Goal: Task Accomplishment & Management: Use online tool/utility

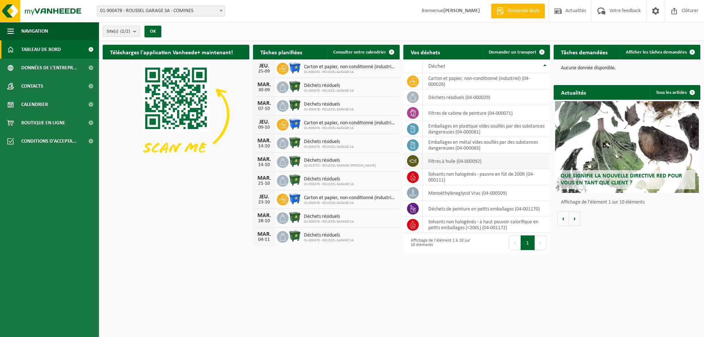
click at [440, 162] on td "filtres à huile (04-000092)" at bounding box center [486, 161] width 127 height 16
click at [448, 163] on td "filtres à huile (04-000092)" at bounding box center [486, 161] width 127 height 16
click at [511, 48] on link "Demander un transport" at bounding box center [516, 52] width 66 height 15
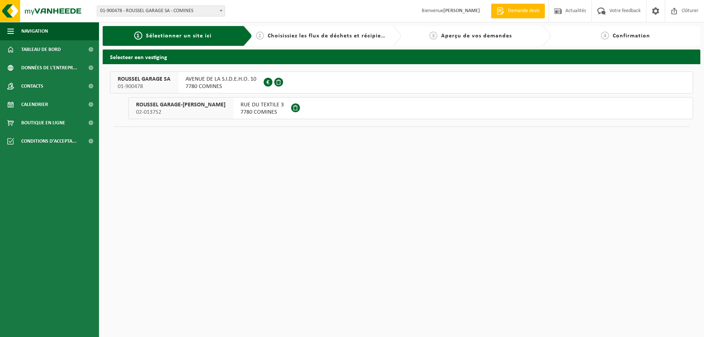
click at [209, 81] on span "AVENUE DE LA S.I.D.E.H.O. 10" at bounding box center [220, 78] width 71 height 7
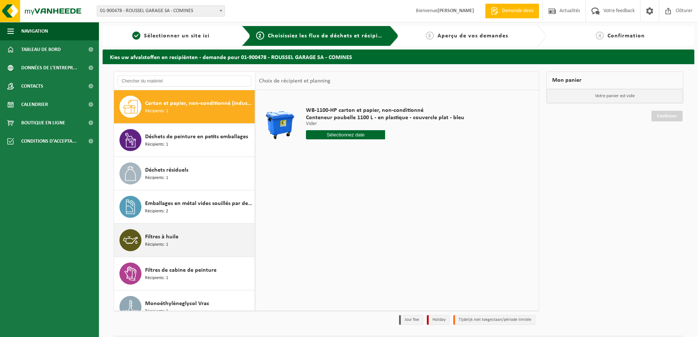
click at [174, 236] on span "Filtres à huile" at bounding box center [161, 236] width 33 height 9
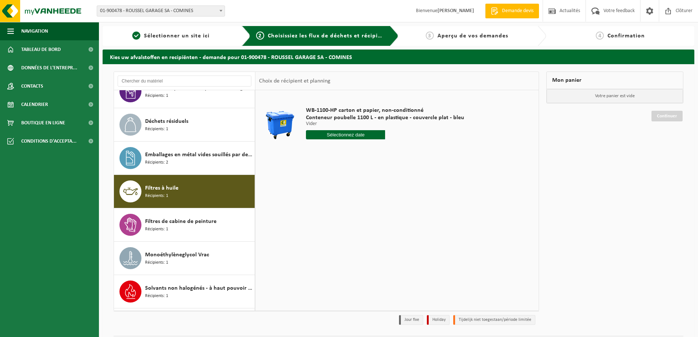
scroll to position [80, 0]
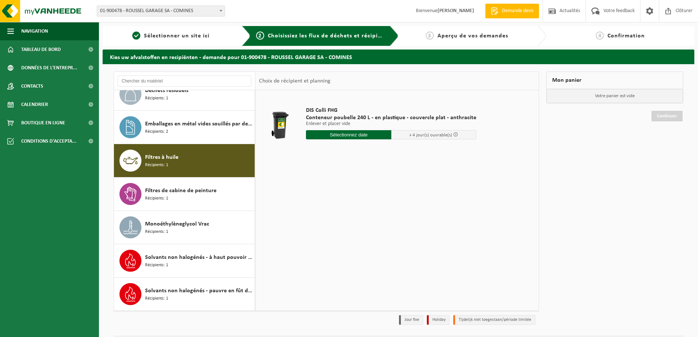
click at [184, 161] on div "Filtres à huile Récipients: 1" at bounding box center [199, 161] width 108 height 22
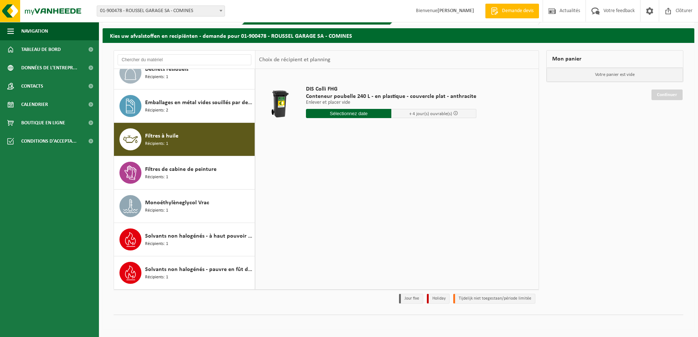
click at [342, 97] on span "Conteneur poubelle 240 L - en plastique - couvercle plat - anthracite" at bounding box center [391, 96] width 170 height 7
click at [344, 113] on input "text" at bounding box center [348, 113] width 85 height 9
click at [365, 188] on div "26" at bounding box center [364, 190] width 13 height 12
type input "à partir de 2025-09-26"
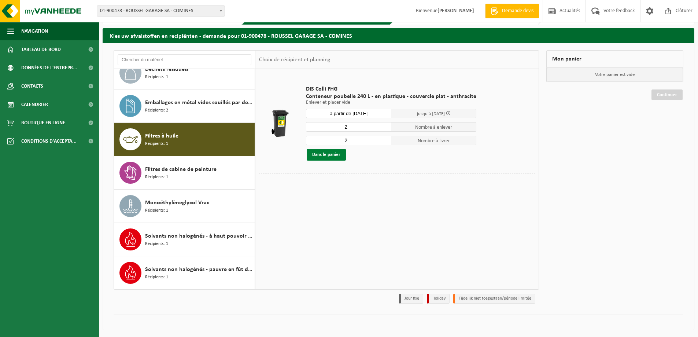
click at [332, 156] on button "Dans le panier" at bounding box center [326, 155] width 39 height 12
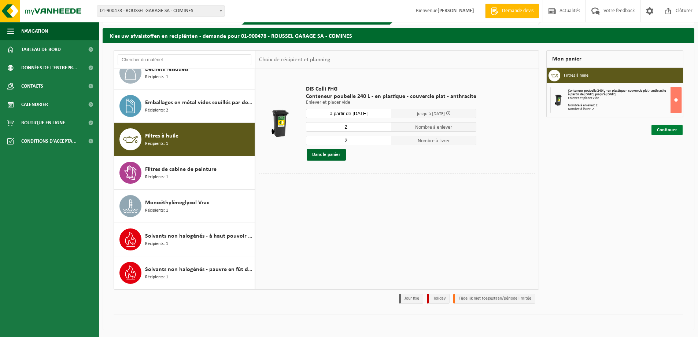
click at [670, 132] on link "Continuer" at bounding box center [667, 130] width 31 height 11
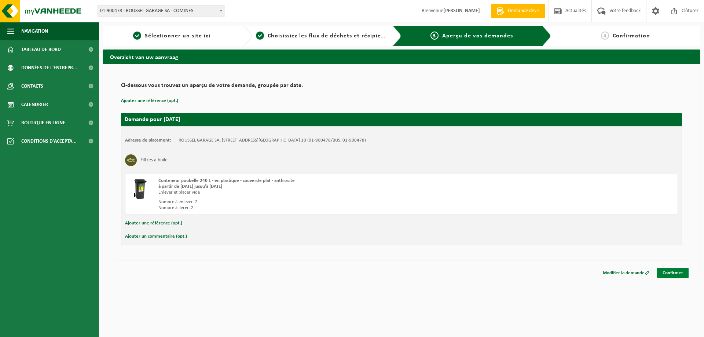
click at [671, 271] on link "Confirmer" at bounding box center [673, 273] width 32 height 11
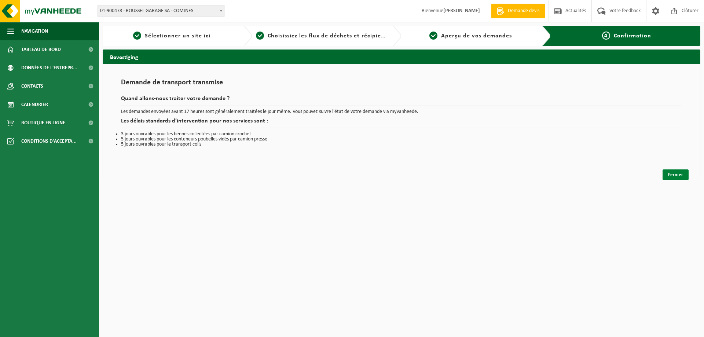
click at [672, 175] on link "Fermer" at bounding box center [675, 174] width 26 height 11
